Goal: Information Seeking & Learning: Learn about a topic

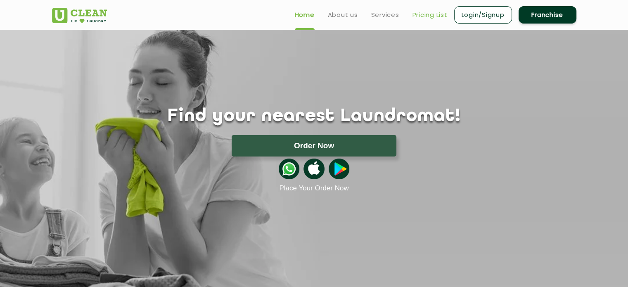
click at [430, 17] on link "Pricing List" at bounding box center [430, 15] width 35 height 10
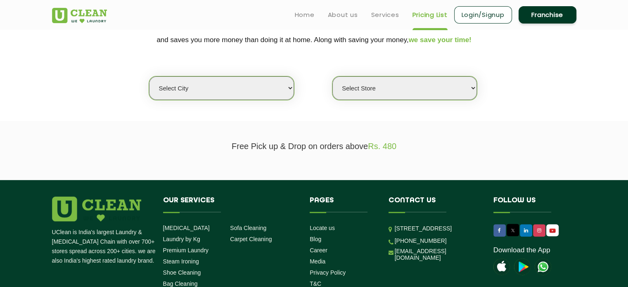
scroll to position [183, 0]
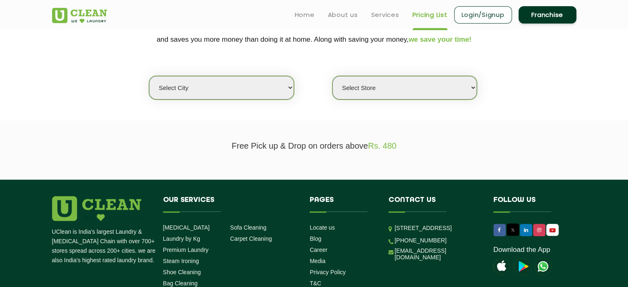
click at [232, 75] on div "Select city [GEOGRAPHIC_DATA] [GEOGRAPHIC_DATA] [GEOGRAPHIC_DATA] [GEOGRAPHIC_D…" at bounding box center [314, 73] width 537 height 53
click at [215, 87] on select "Select city [GEOGRAPHIC_DATA] [GEOGRAPHIC_DATA] [GEOGRAPHIC_DATA] [GEOGRAPHIC_D…" at bounding box center [221, 88] width 145 height 24
select select "80"
click at [149, 76] on select "Select city [GEOGRAPHIC_DATA] [GEOGRAPHIC_DATA] [GEOGRAPHIC_DATA] [GEOGRAPHIC_D…" at bounding box center [221, 88] width 145 height 24
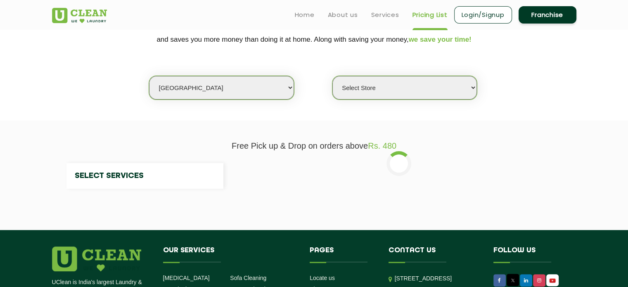
select select "0"
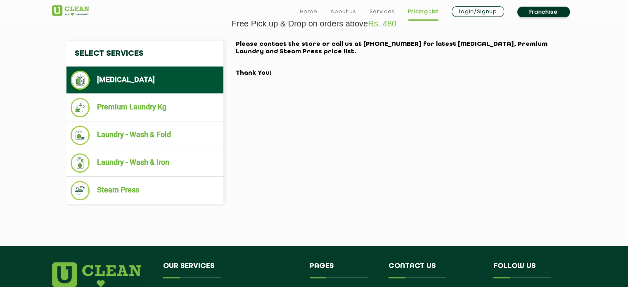
scroll to position [306, 0]
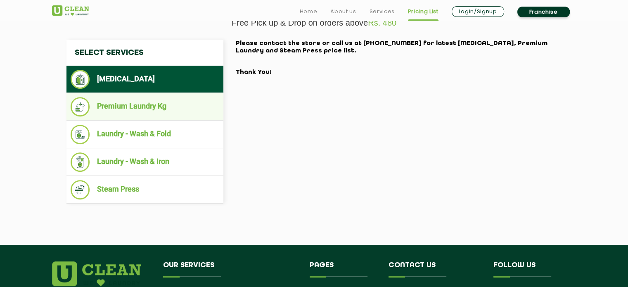
click at [152, 114] on li "Premium Laundry Kg" at bounding box center [145, 106] width 149 height 19
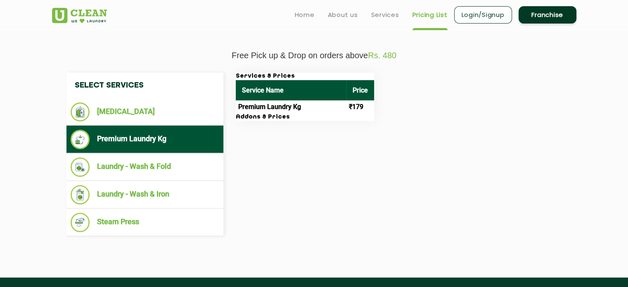
scroll to position [273, 0]
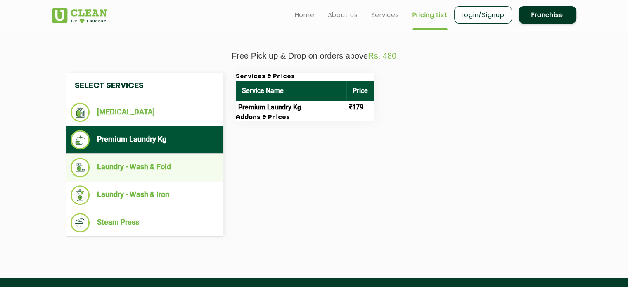
click at [142, 163] on li "Laundry - Wash & Fold" at bounding box center [145, 167] width 149 height 19
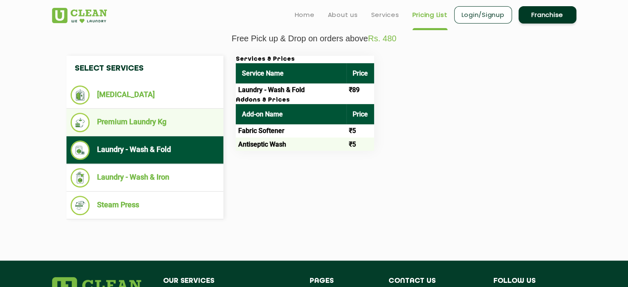
scroll to position [292, 0]
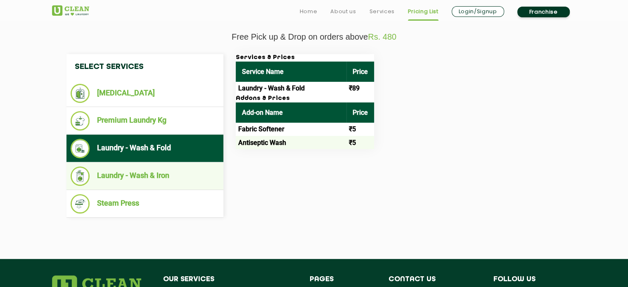
click at [130, 171] on li "Laundry - Wash & Iron" at bounding box center [145, 175] width 149 height 19
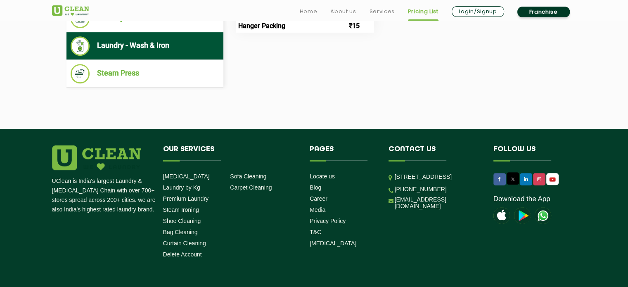
scroll to position [432, 0]
